Goal: Browse casually: Explore the website without a specific task or goal

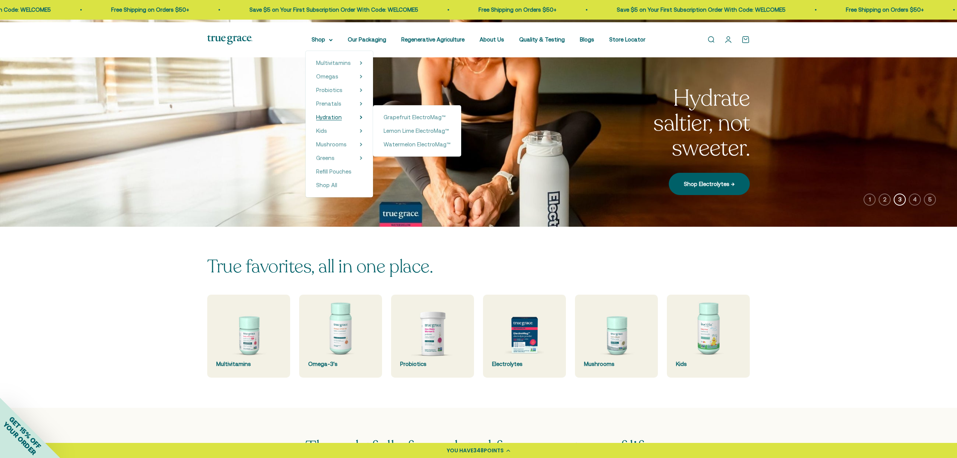
click at [316, 120] on span "Hydration" at bounding box center [329, 117] width 26 height 6
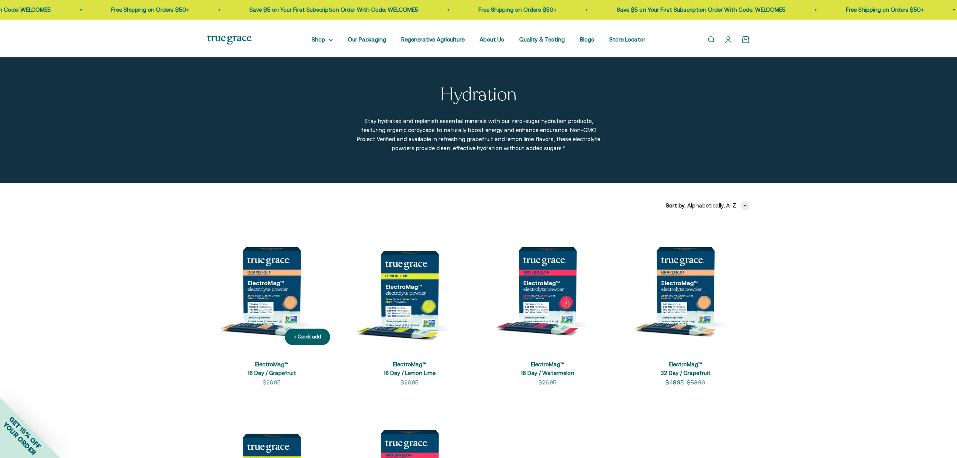
click at [260, 337] on img at bounding box center [271, 286] width 129 height 129
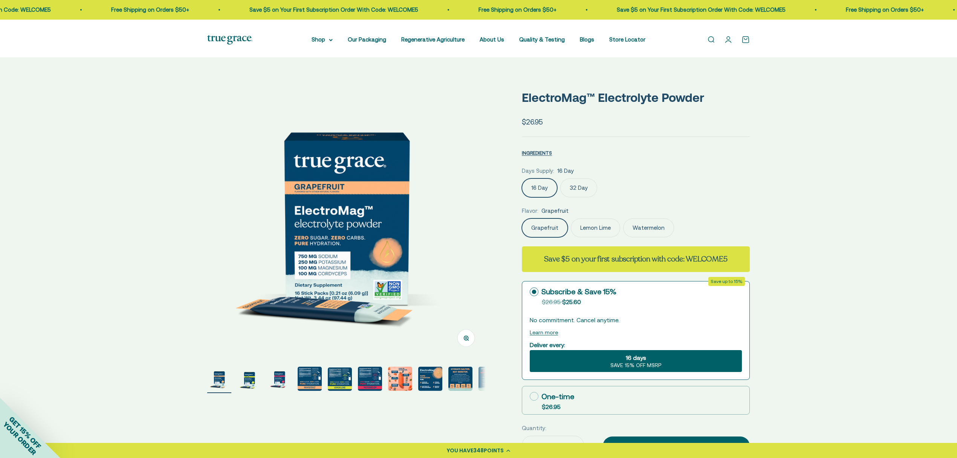
click at [605, 237] on label "Lemon Lime" at bounding box center [595, 227] width 49 height 19
click at [522, 218] on input "Lemon Lime" at bounding box center [522, 218] width 0 height 0
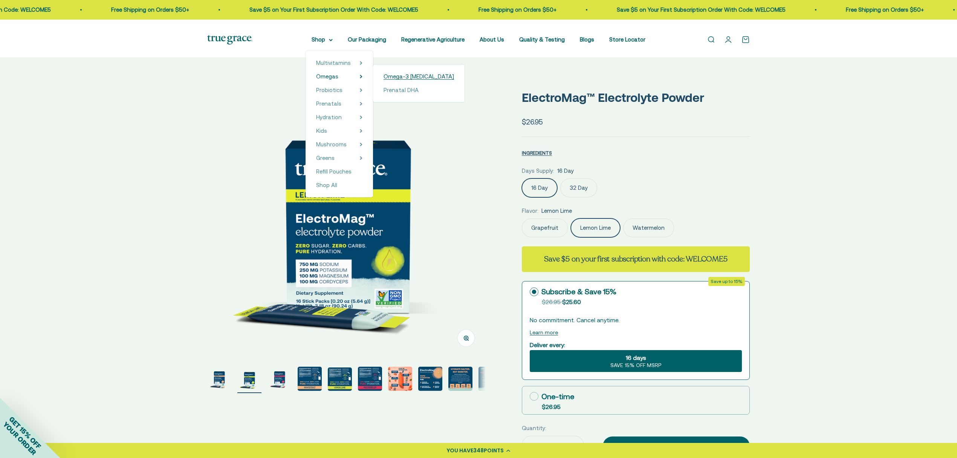
click at [409, 80] on span "Omega-3 [MEDICAL_DATA]" at bounding box center [419, 76] width 70 height 6
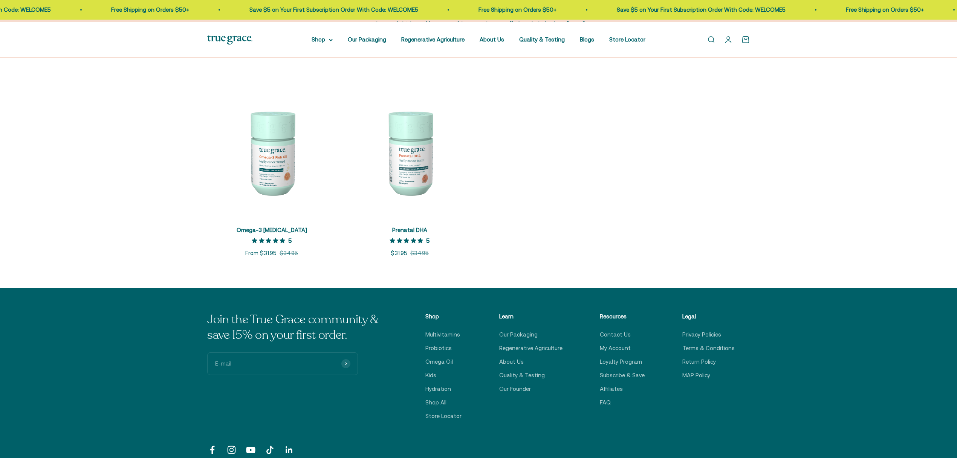
scroll to position [100, 0]
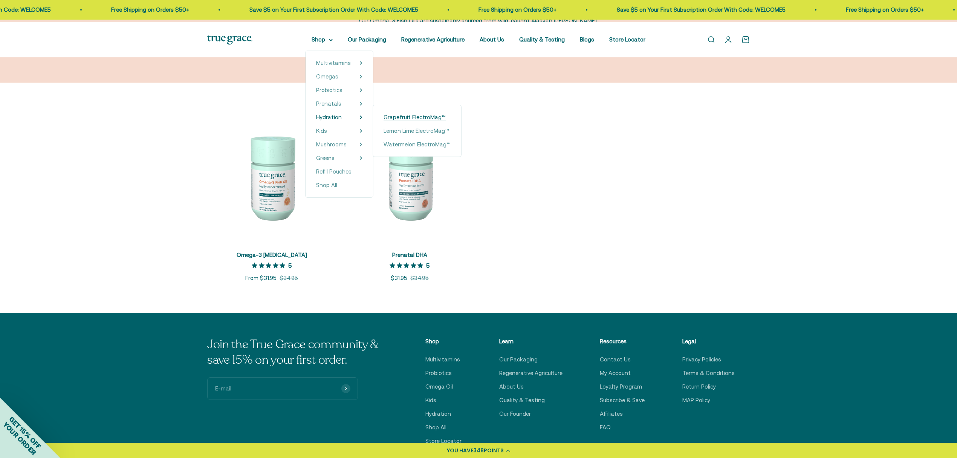
click at [418, 120] on span "Grapefruit ElectroMag™" at bounding box center [415, 117] width 62 height 6
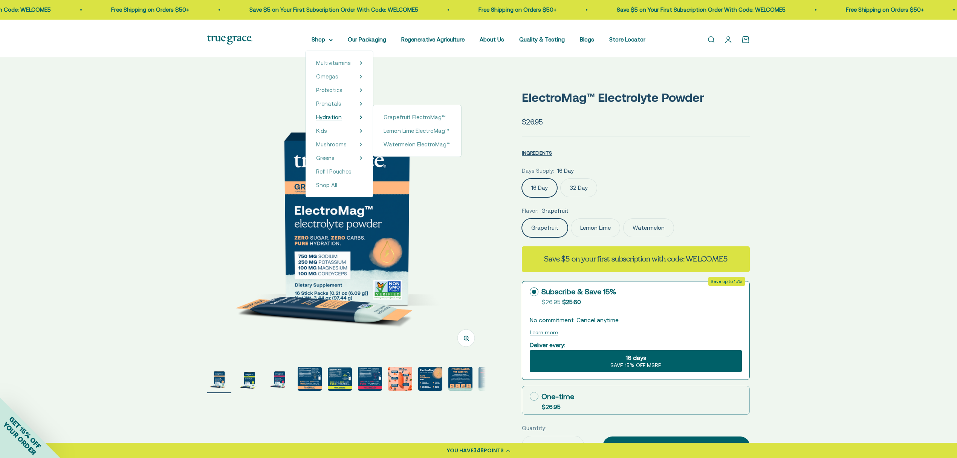
click at [318, 120] on span "Hydration" at bounding box center [329, 117] width 26 height 6
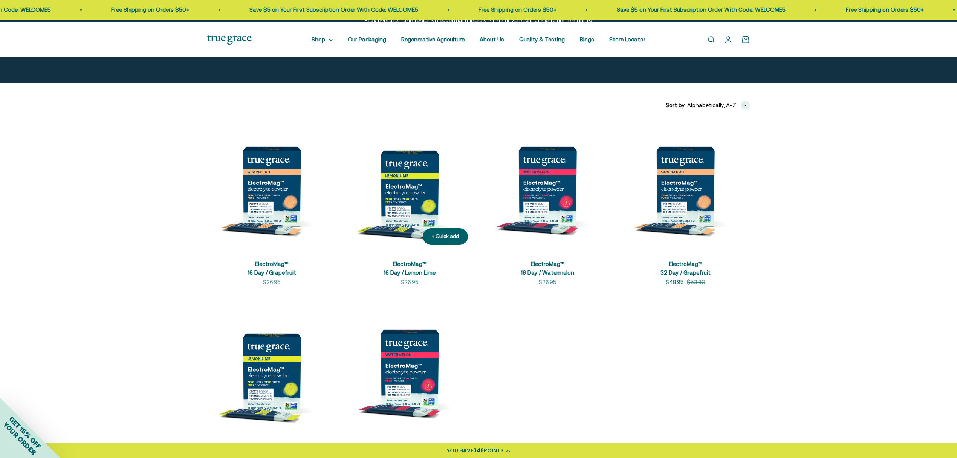
scroll to position [50, 0]
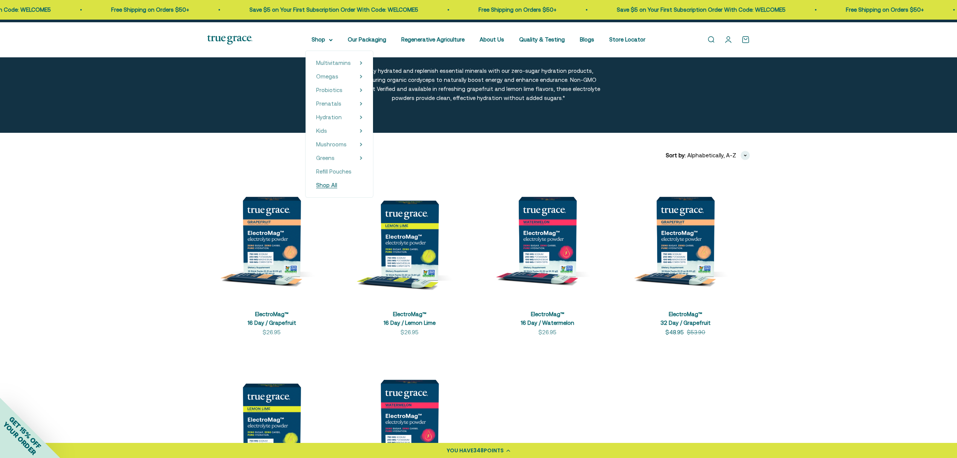
click at [316, 188] on span "Shop All" at bounding box center [326, 185] width 21 height 6
